Goal: Transaction & Acquisition: Purchase product/service

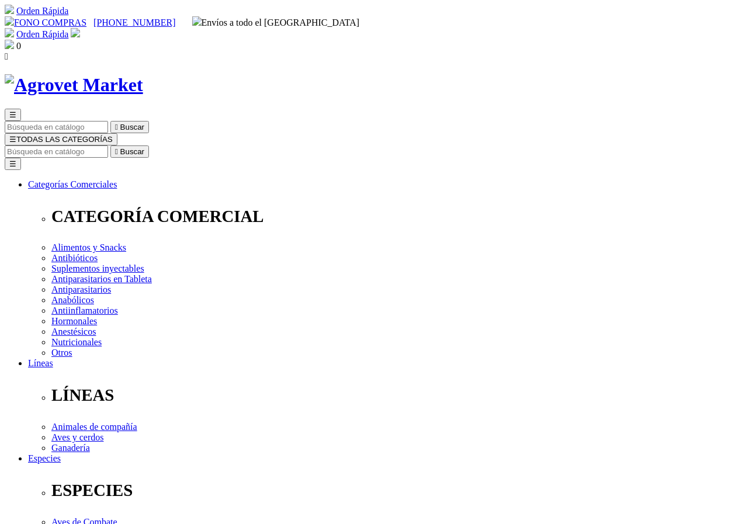
click at [117, 133] on button "☰ TODAS LAS CATEGORÍAS" at bounding box center [61, 139] width 113 height 12
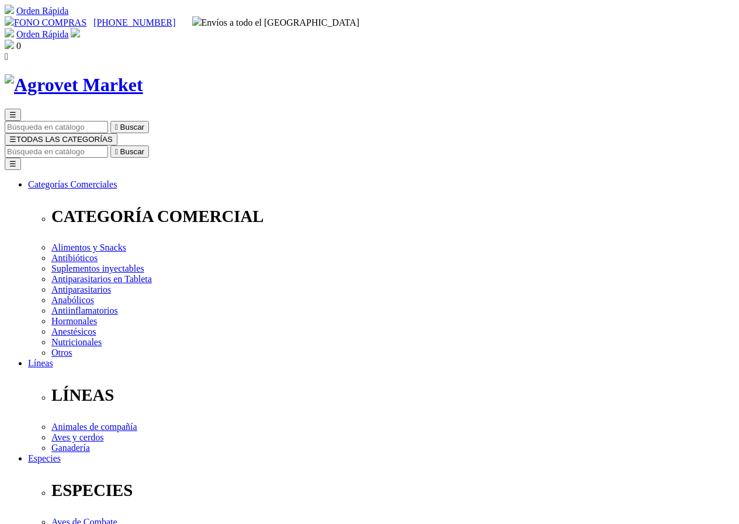
click at [143, 74] on img at bounding box center [74, 85] width 138 height 22
